Goal: Entertainment & Leisure: Consume media (video, audio)

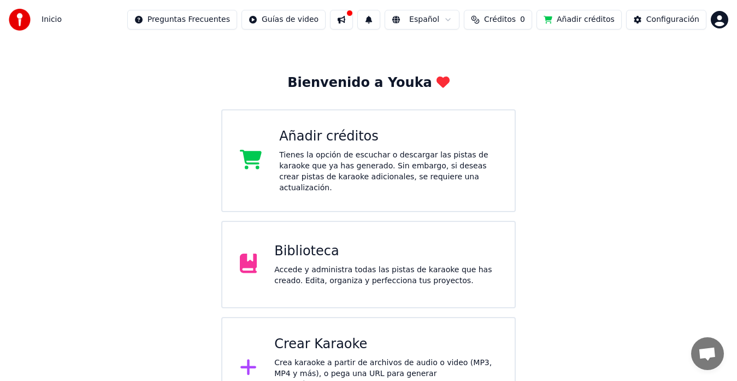
scroll to position [48, 0]
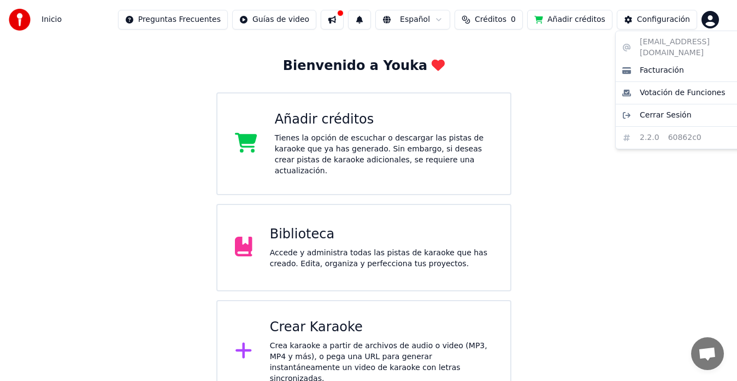
click at [723, 22] on html "Inicio Preguntas Frecuentes Guías de video Español Créditos 0 Añadir créditos C…" at bounding box center [368, 177] width 737 height 450
click at [573, 108] on html "Inicio Preguntas Frecuentes Guías de video Español Créditos 0 Añadir créditos C…" at bounding box center [368, 177] width 737 height 450
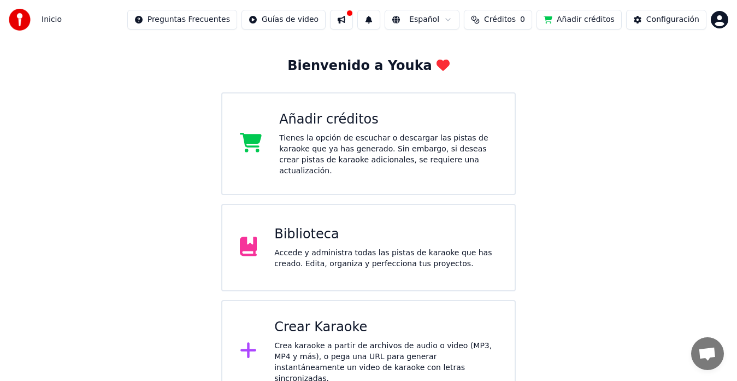
click at [324, 248] on div "Accede y administra todas las pistas de karaoke que has creado. Edita, organiza…" at bounding box center [385, 259] width 223 height 22
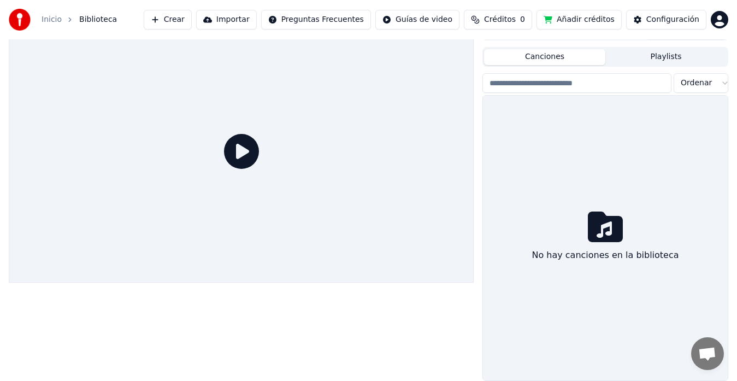
scroll to position [19, 0]
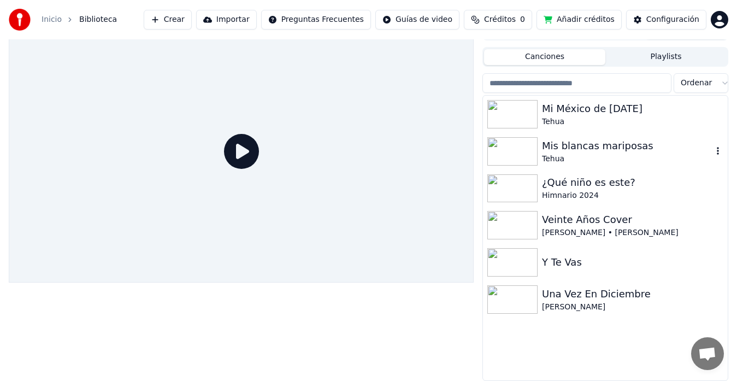
click at [577, 156] on div "Tehua" at bounding box center [627, 159] width 171 height 11
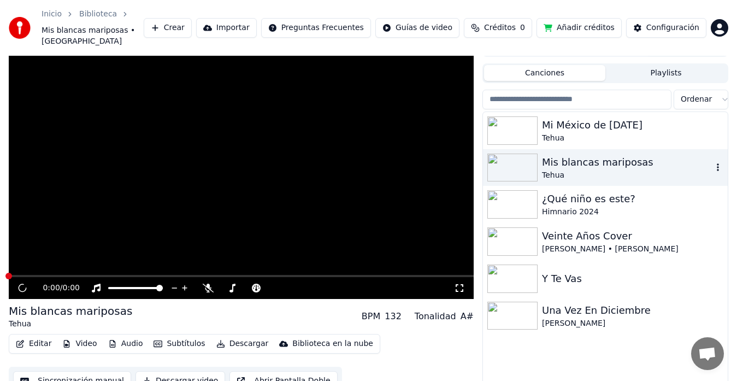
click at [577, 170] on div "Tehua" at bounding box center [627, 175] width 171 height 11
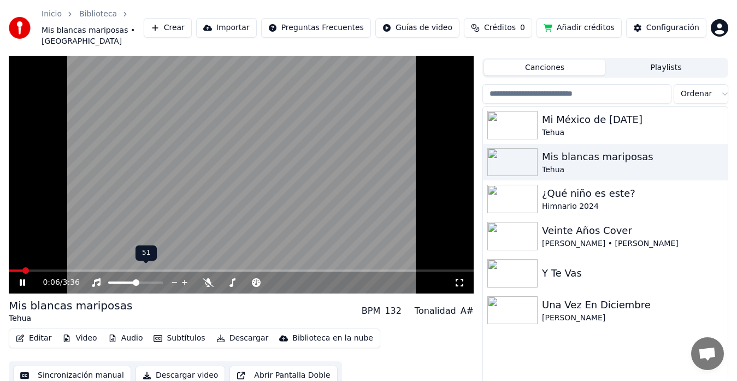
click at [136, 279] on span at bounding box center [136, 282] width 7 height 7
click at [231, 279] on span at bounding box center [233, 282] width 7 height 7
click at [124, 279] on span at bounding box center [125, 282] width 7 height 7
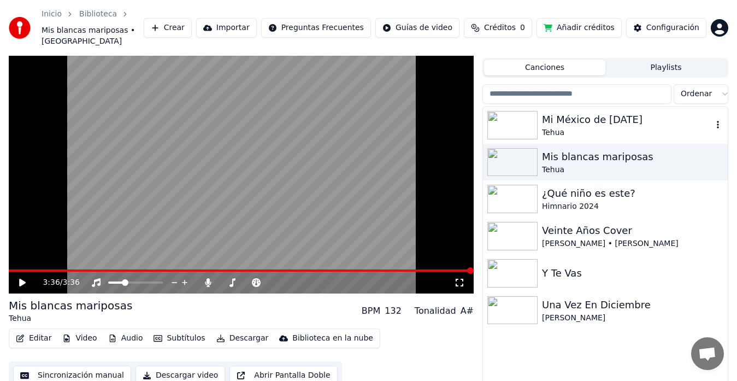
click at [602, 113] on div "Mi México de [DATE]" at bounding box center [627, 119] width 171 height 15
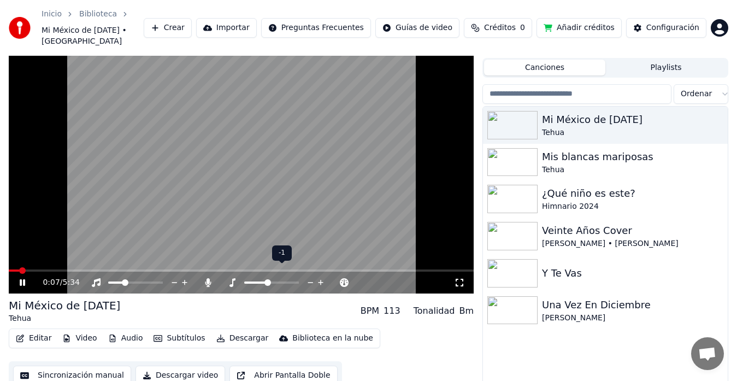
click at [265, 279] on span at bounding box center [268, 282] width 7 height 7
click at [268, 279] on span at bounding box center [268, 282] width 7 height 7
click at [322, 277] on icon at bounding box center [321, 282] width 10 height 11
click at [228, 279] on span at bounding box center [231, 282] width 7 height 7
